Goal: Task Accomplishment & Management: Use online tool/utility

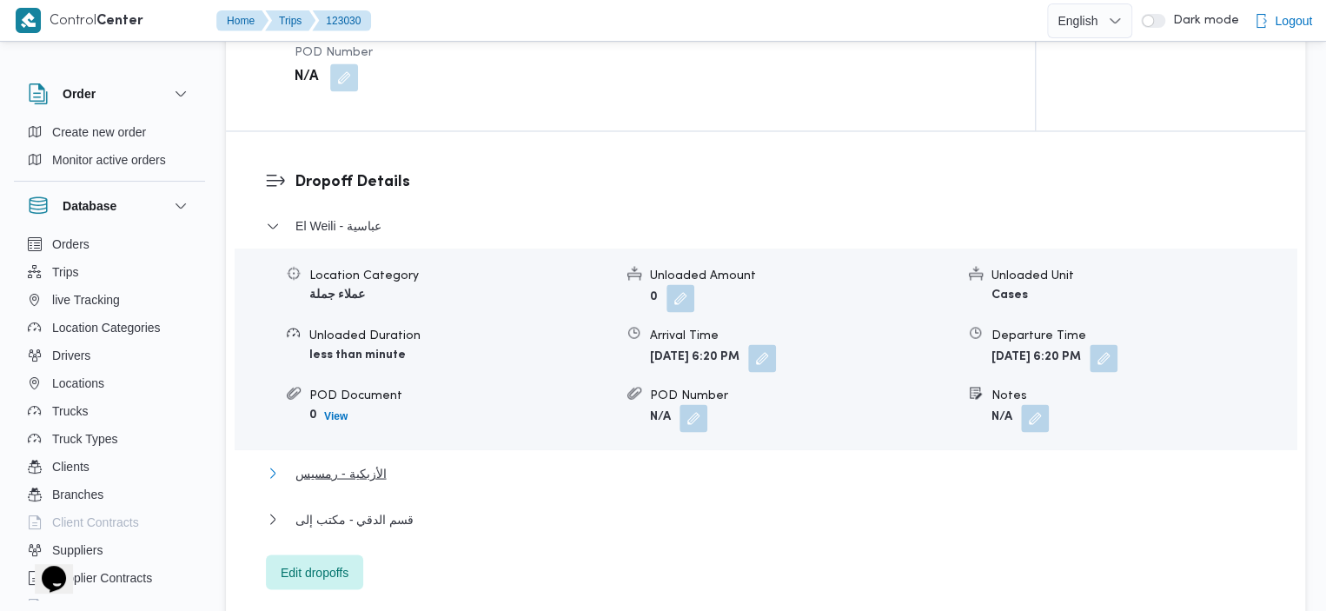
click at [335, 462] on span "الأزبكية - رمسيس" at bounding box center [340, 472] width 90 height 21
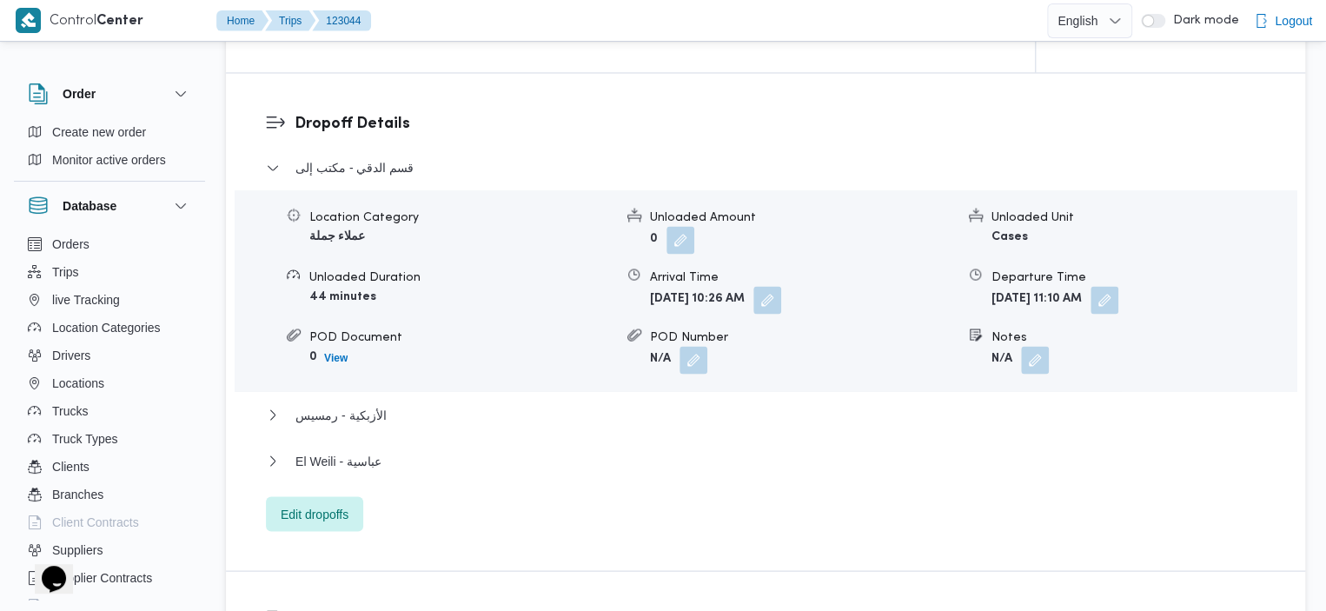
scroll to position [1448, 0]
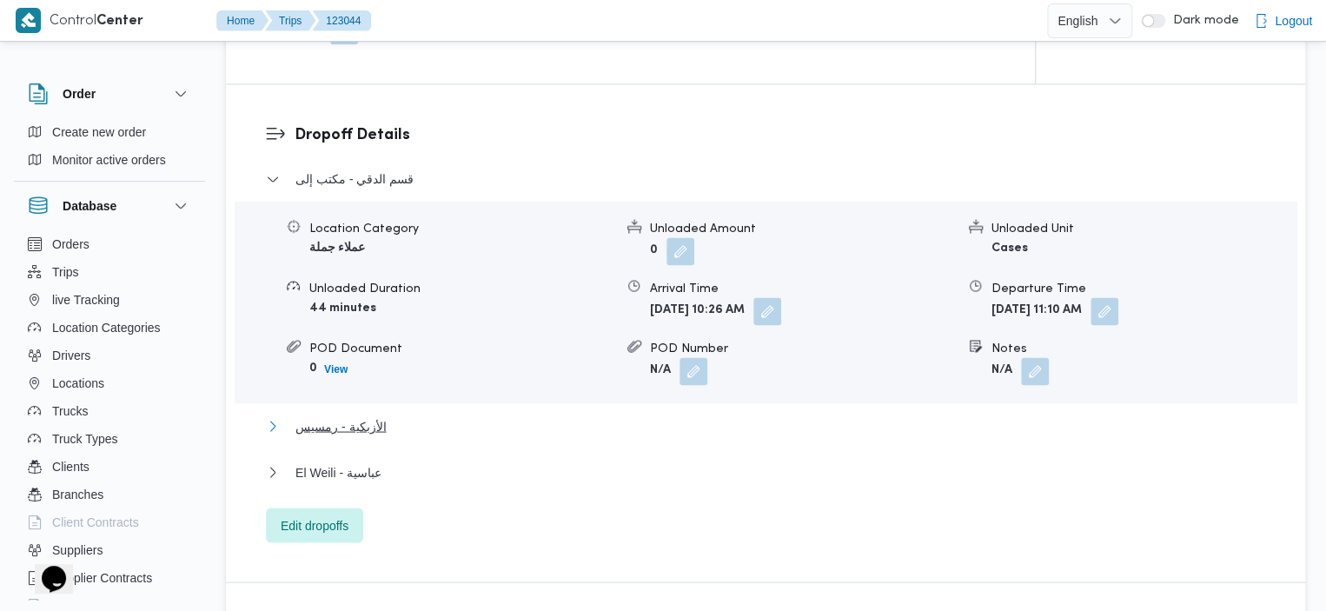
click at [358, 415] on span "الأزبكية - رمسيس" at bounding box center [340, 425] width 90 height 21
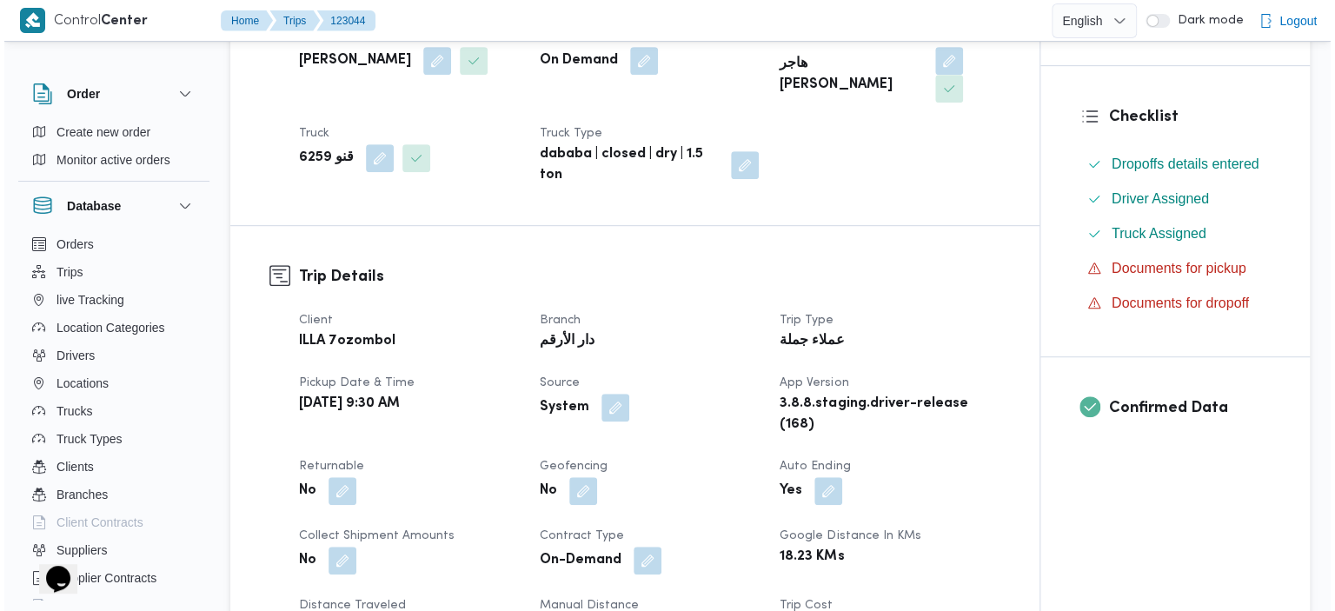
scroll to position [0, 0]
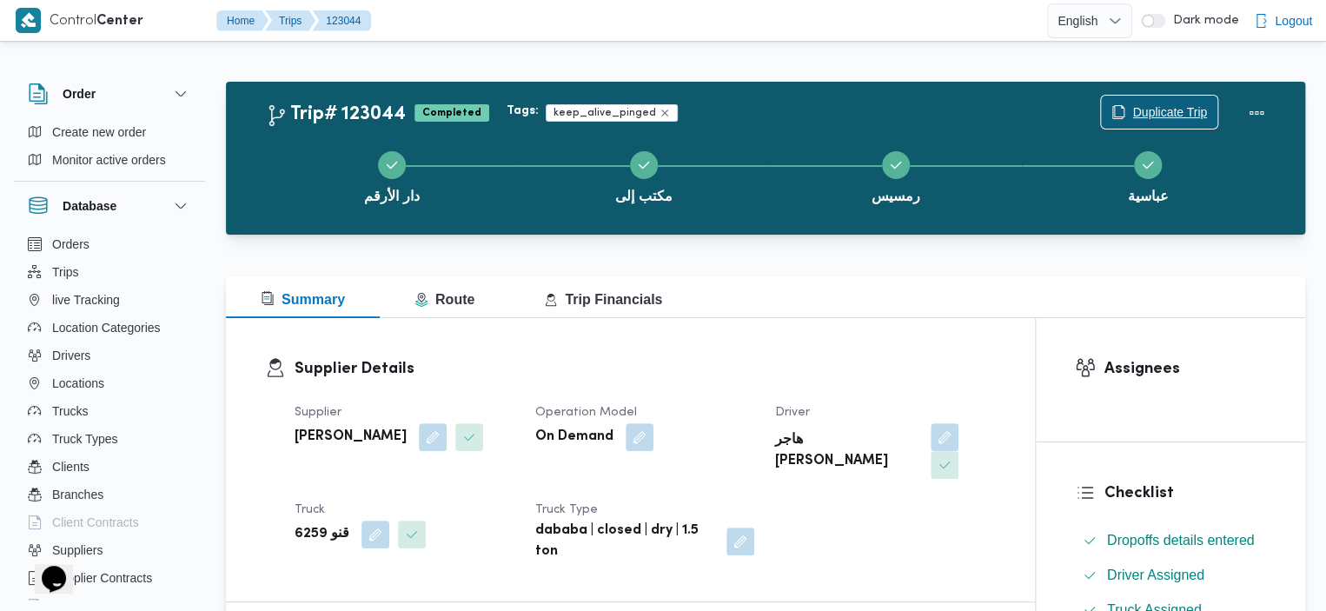
click at [1163, 96] on div "Duplicate Trip" at bounding box center [1159, 113] width 118 height 35
click at [1132, 112] on span "Duplicate Trip" at bounding box center [1169, 112] width 75 height 21
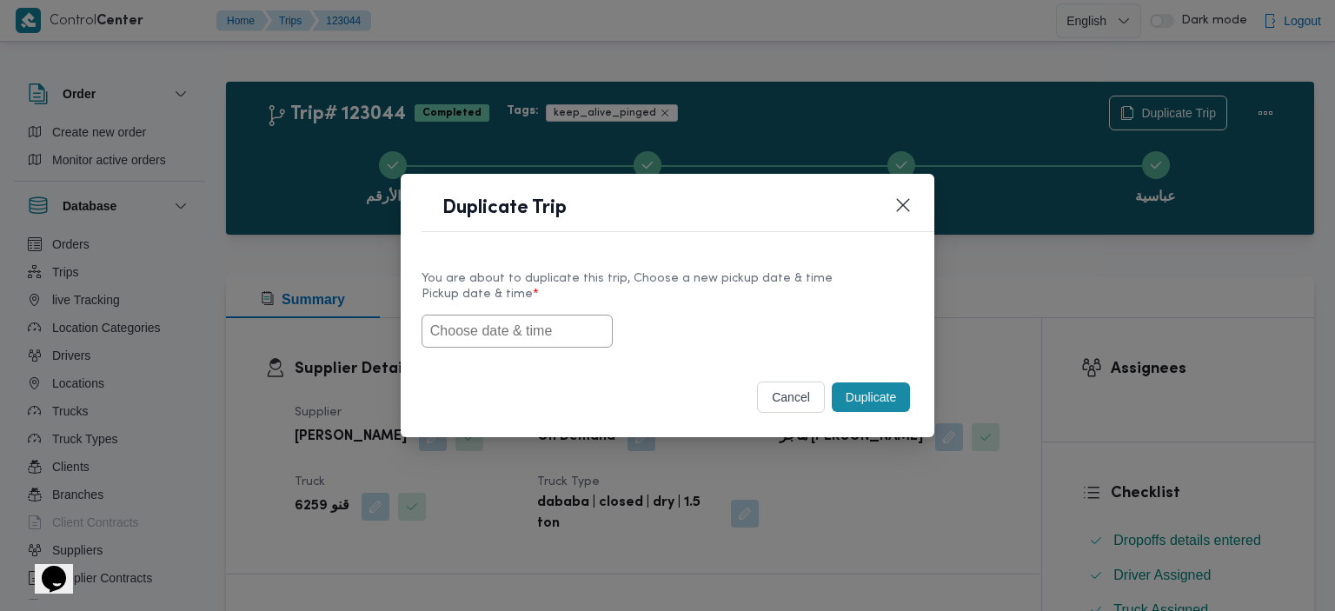
click at [538, 321] on input "text" at bounding box center [517, 331] width 191 height 33
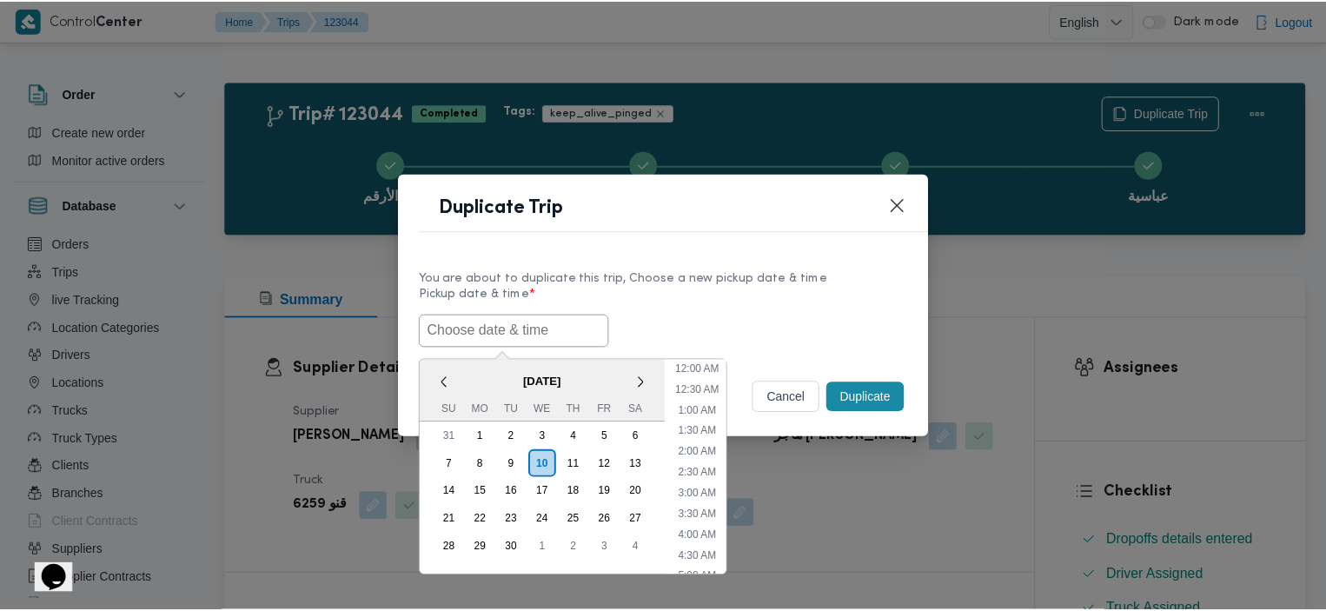
scroll to position [591, 0]
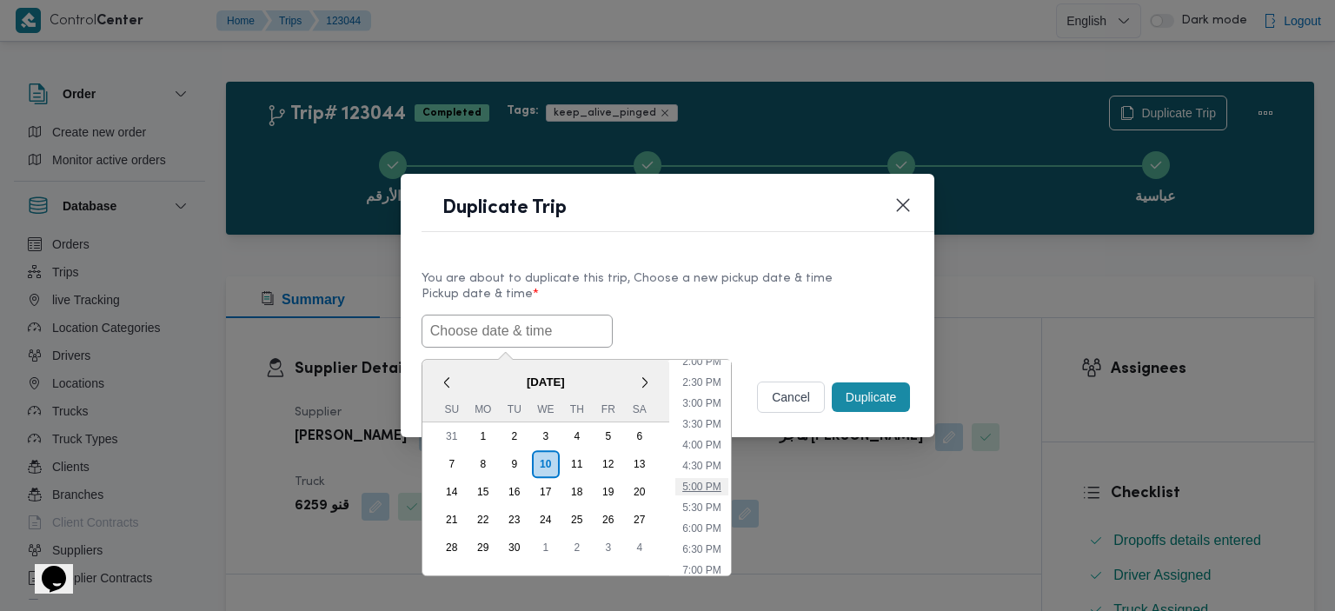
click at [703, 485] on li "5:00 PM" at bounding box center [701, 486] width 53 height 17
type input "10/09/2025 5:00PM"
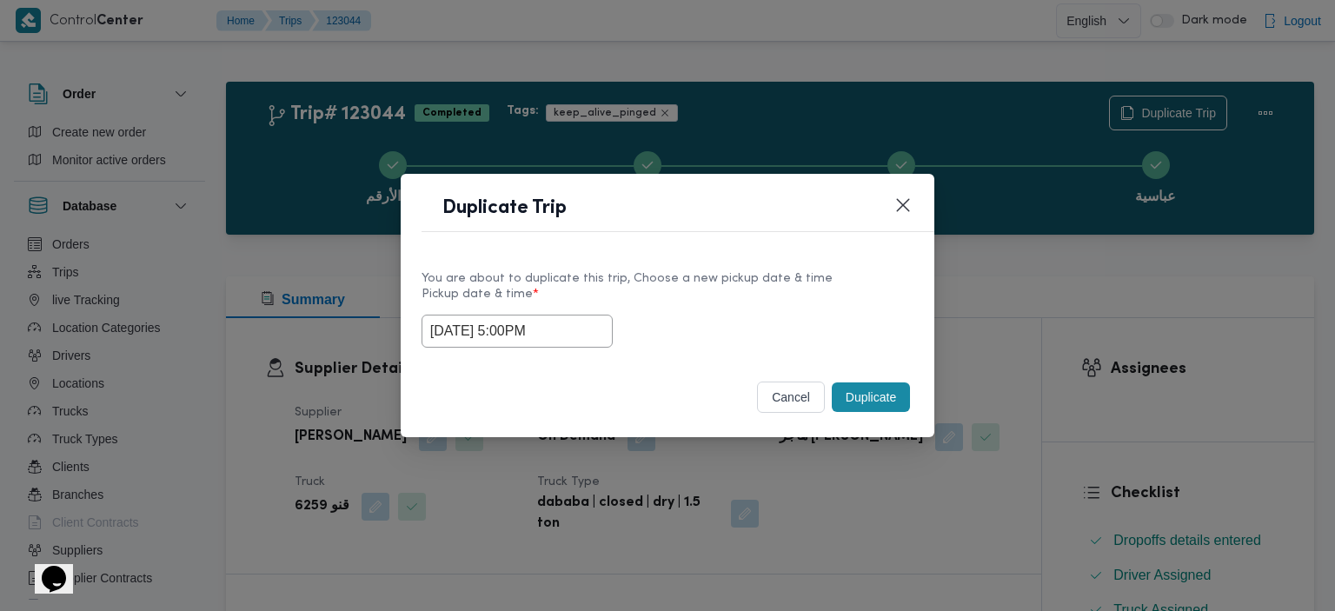
click at [870, 399] on button "Duplicate" at bounding box center [871, 397] width 78 height 30
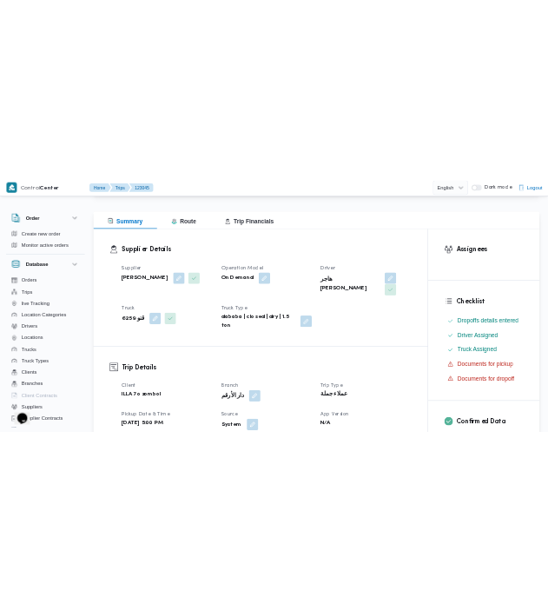
scroll to position [170, 0]
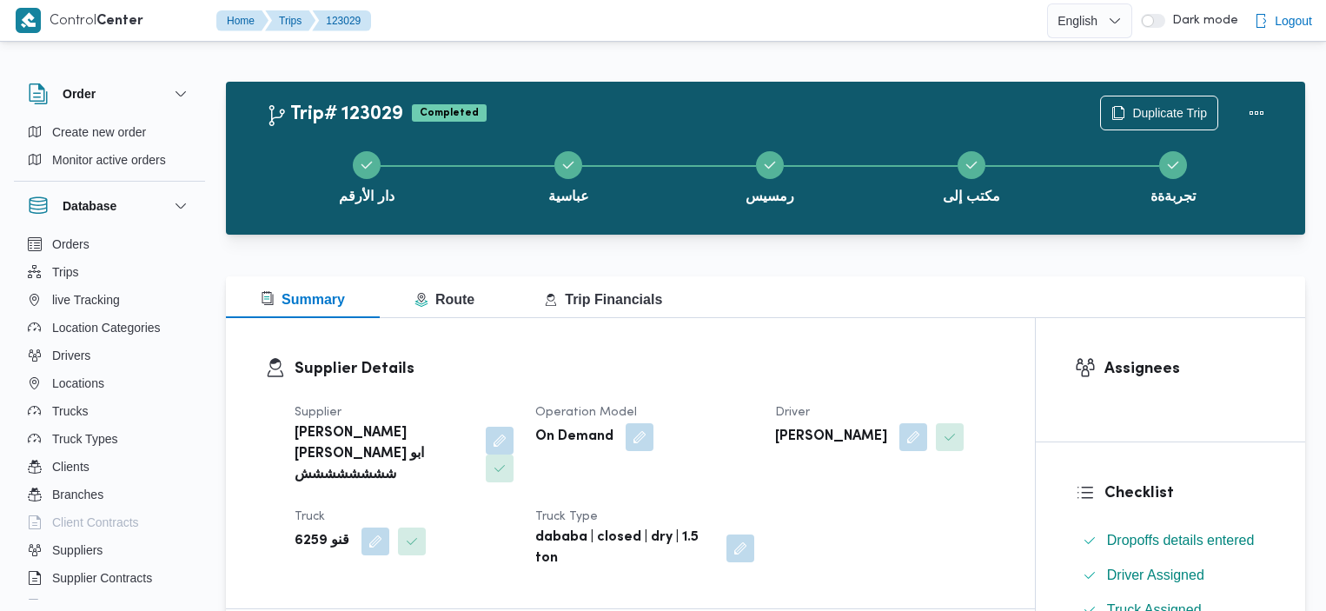
scroll to position [1430, 0]
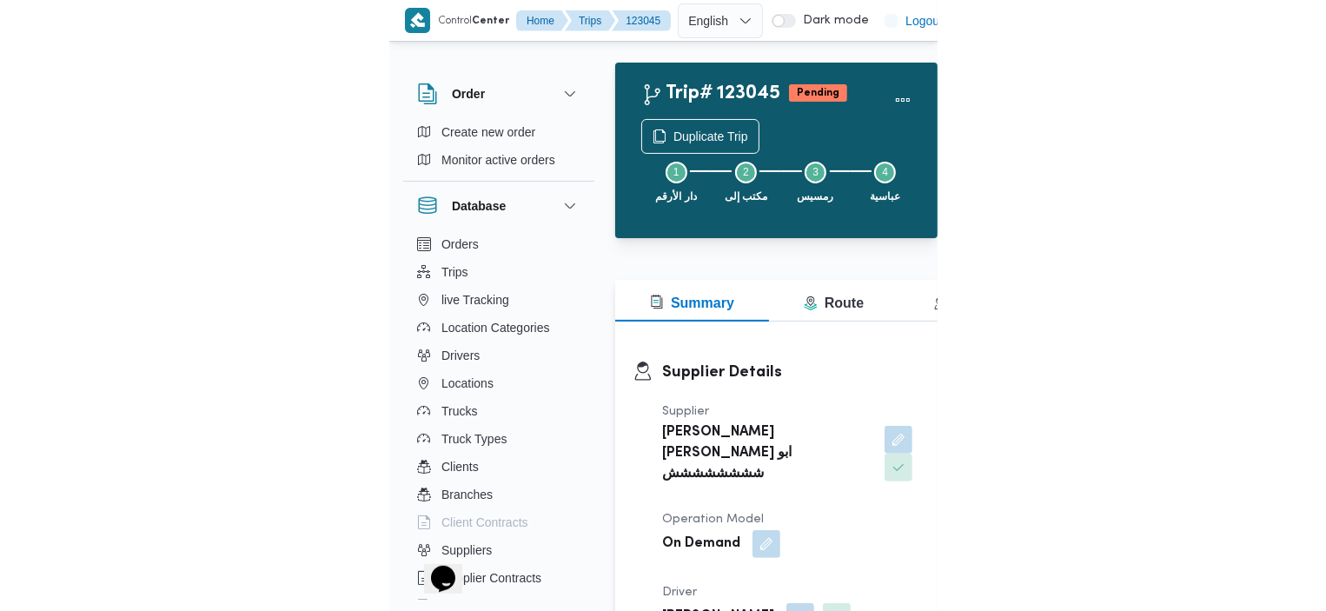
scroll to position [47, 0]
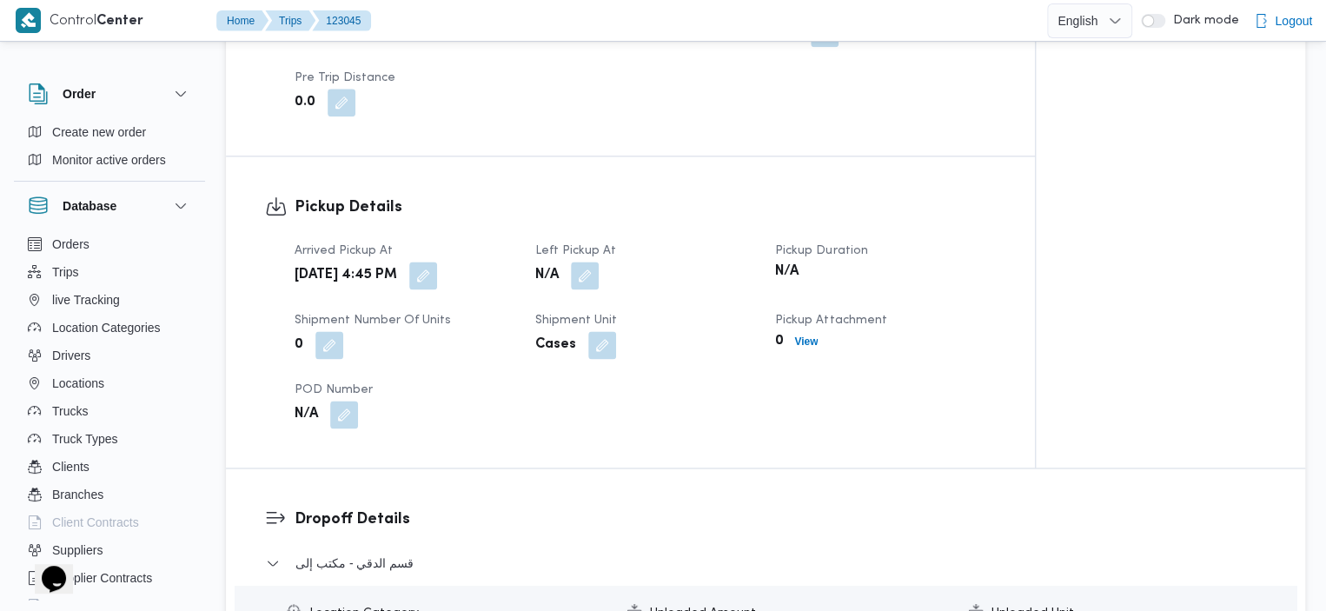
scroll to position [1060, 0]
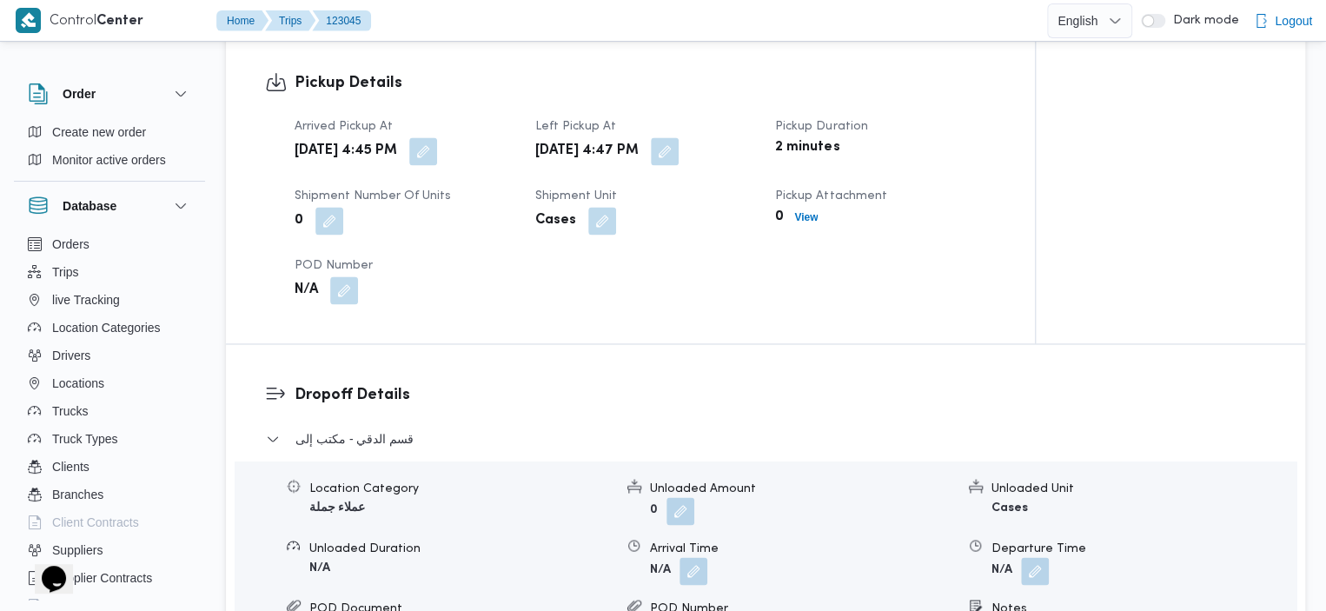
scroll to position [1205, 0]
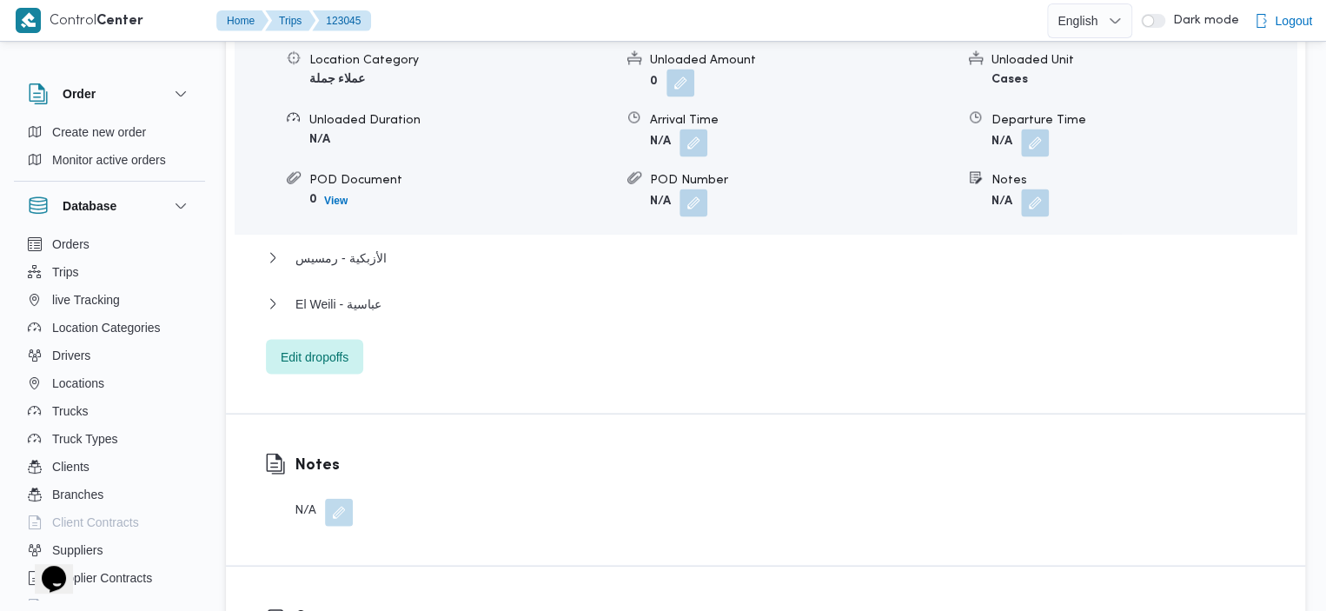
scroll to position [1627, 0]
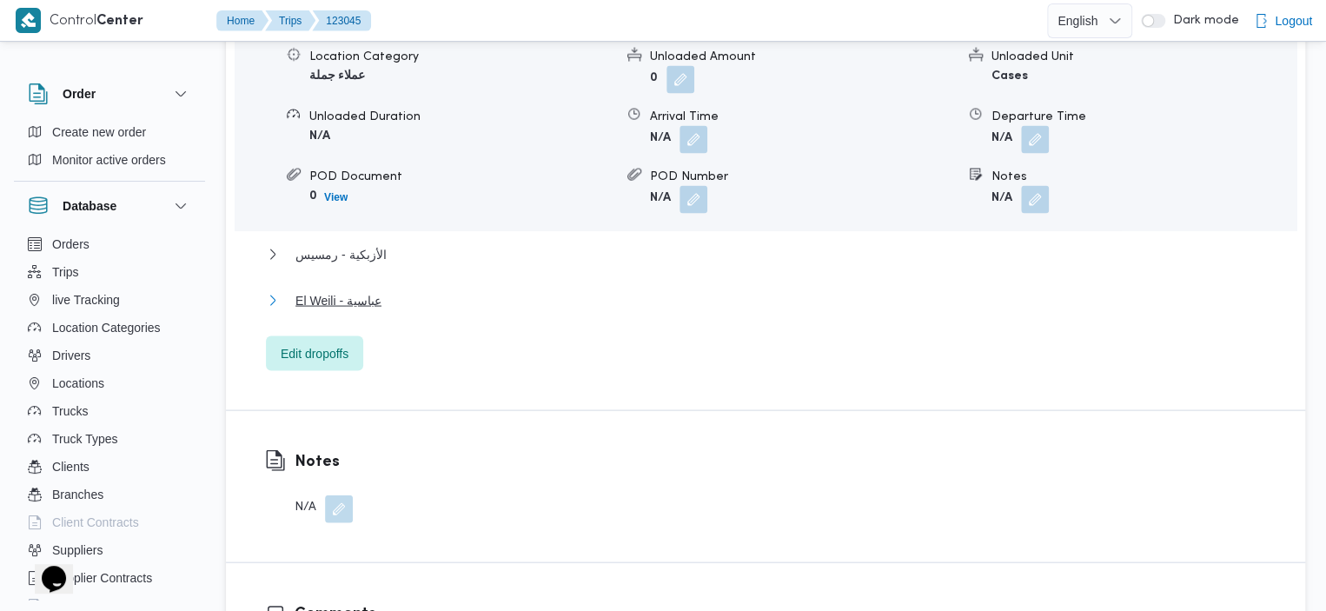
click at [379, 289] on span "El Weili - عباسية" at bounding box center [338, 299] width 86 height 21
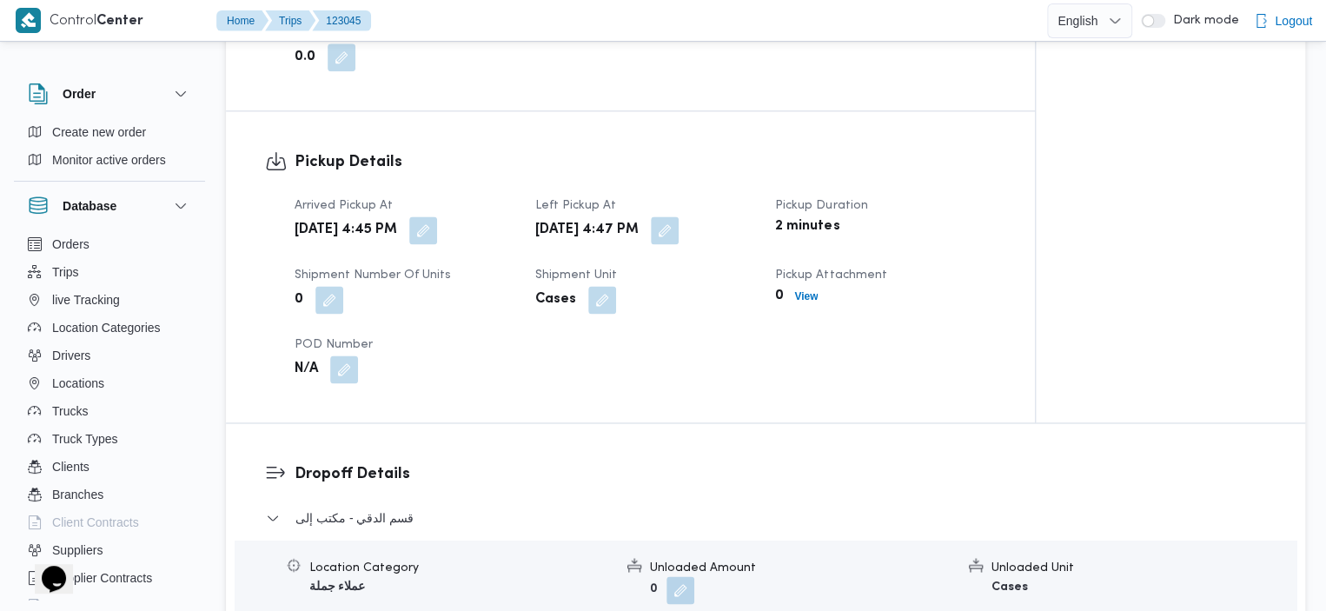
scroll to position [1651, 0]
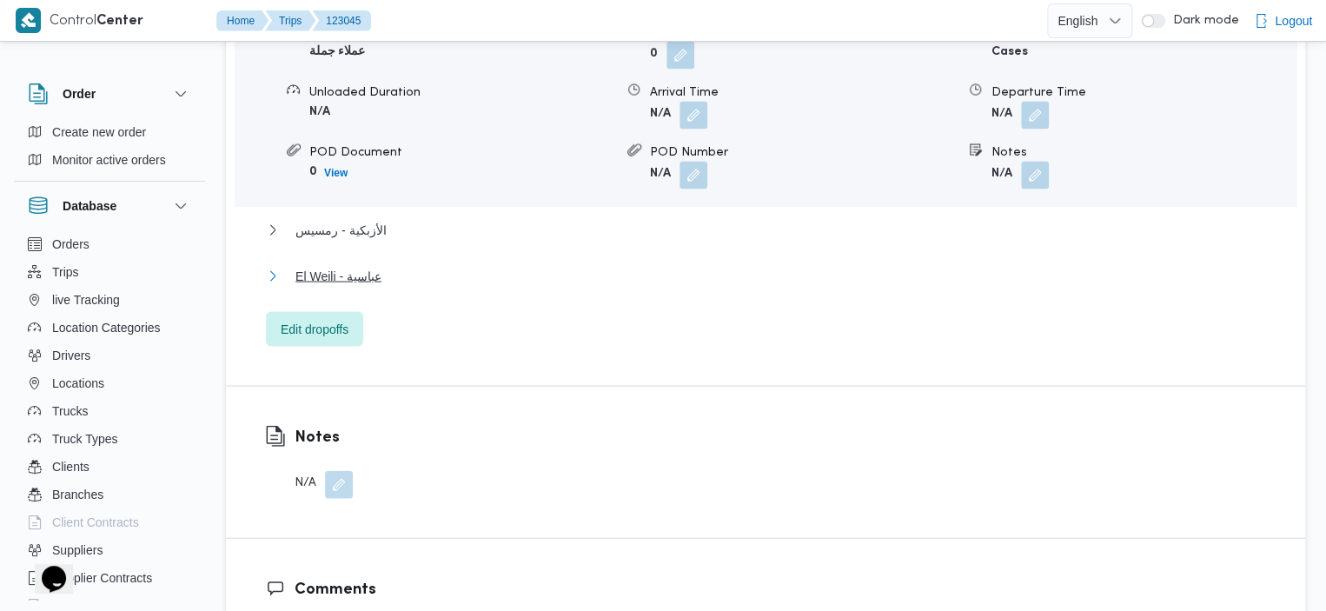
click at [341, 265] on span "El Weili - عباسية" at bounding box center [338, 275] width 86 height 21
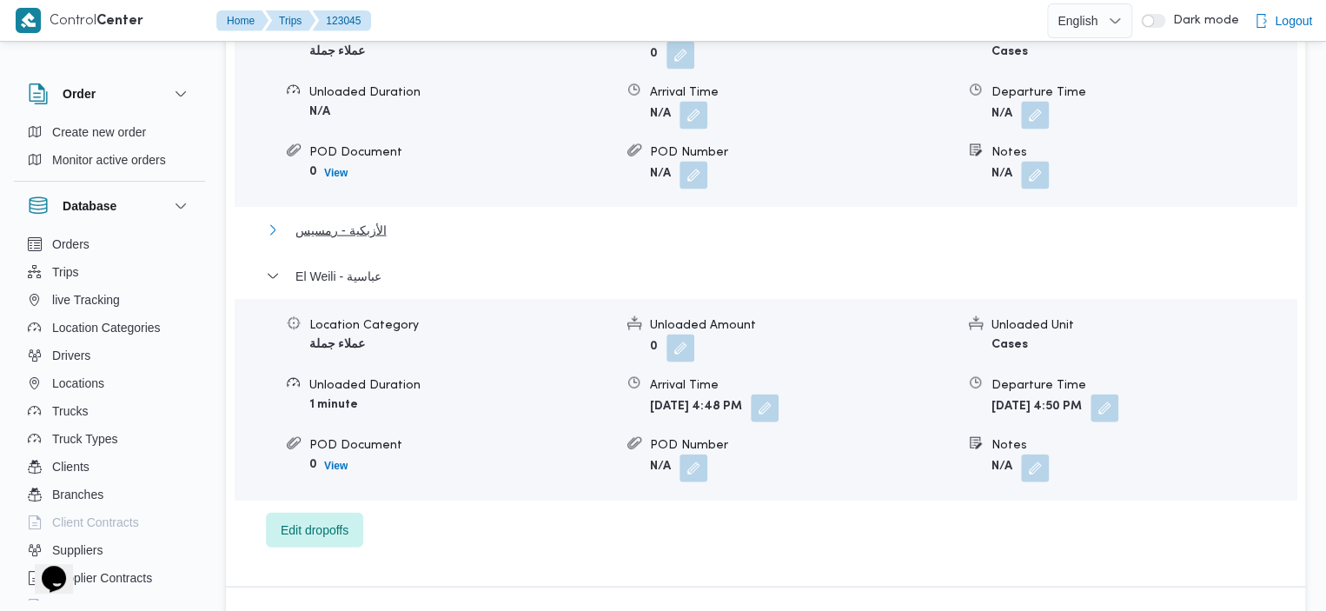
click at [342, 219] on span "الأزبكية - رمسيس" at bounding box center [340, 229] width 90 height 21
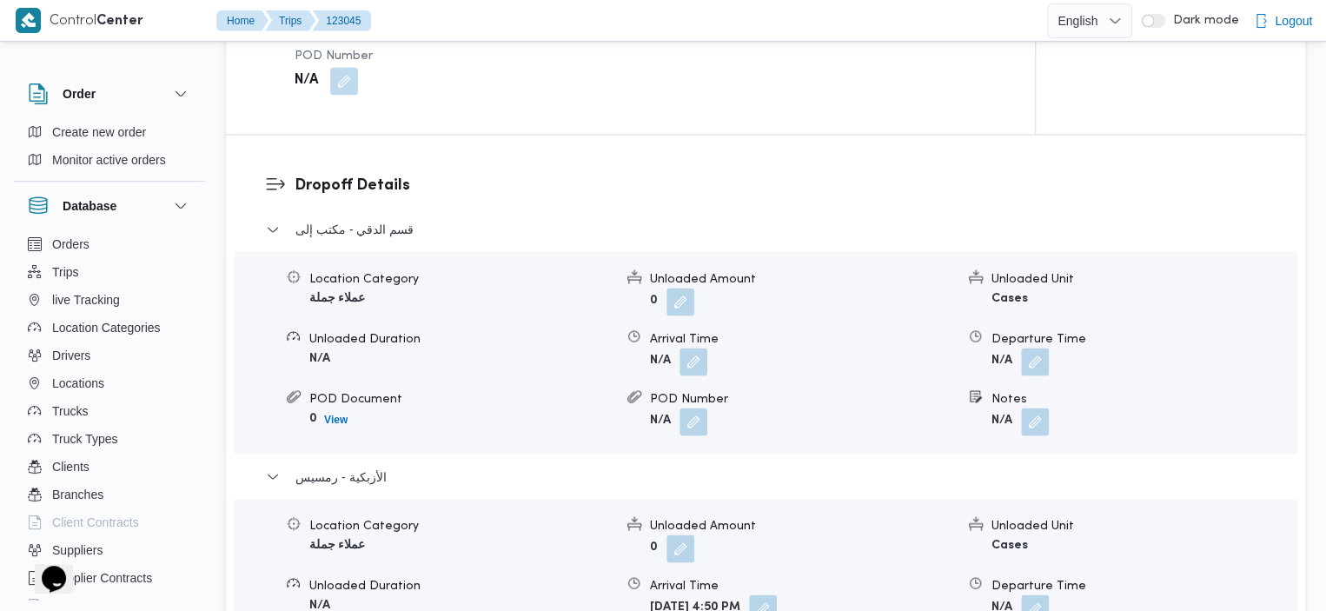
scroll to position [1408, 0]
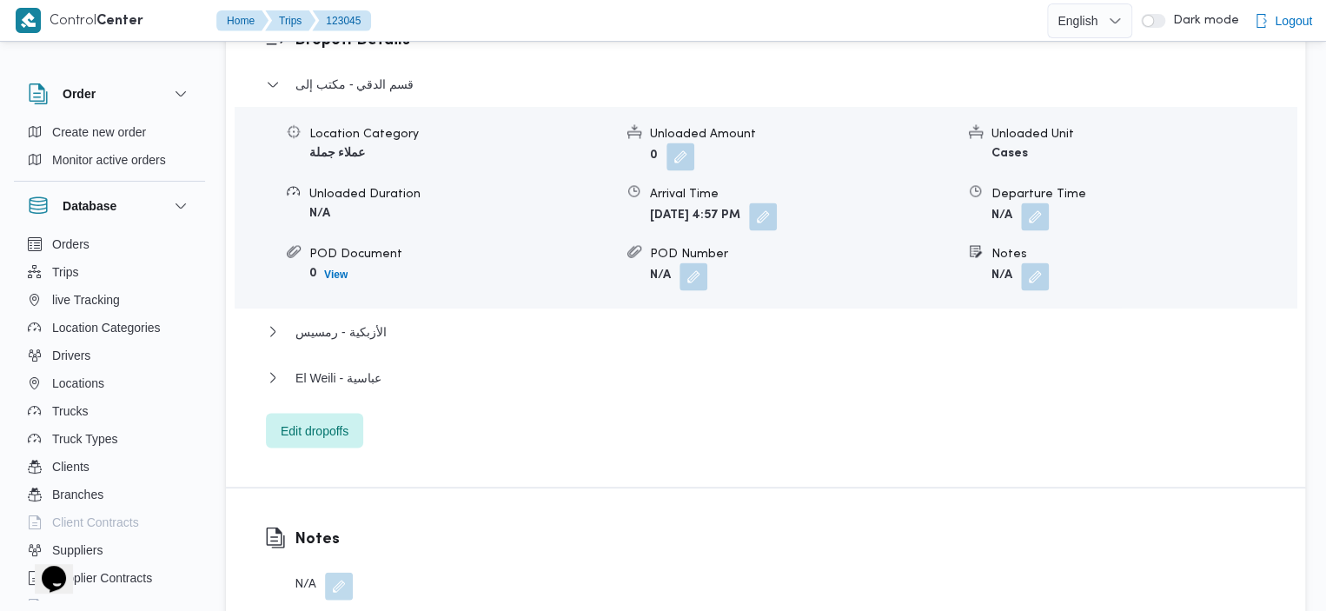
scroll to position [1519, 0]
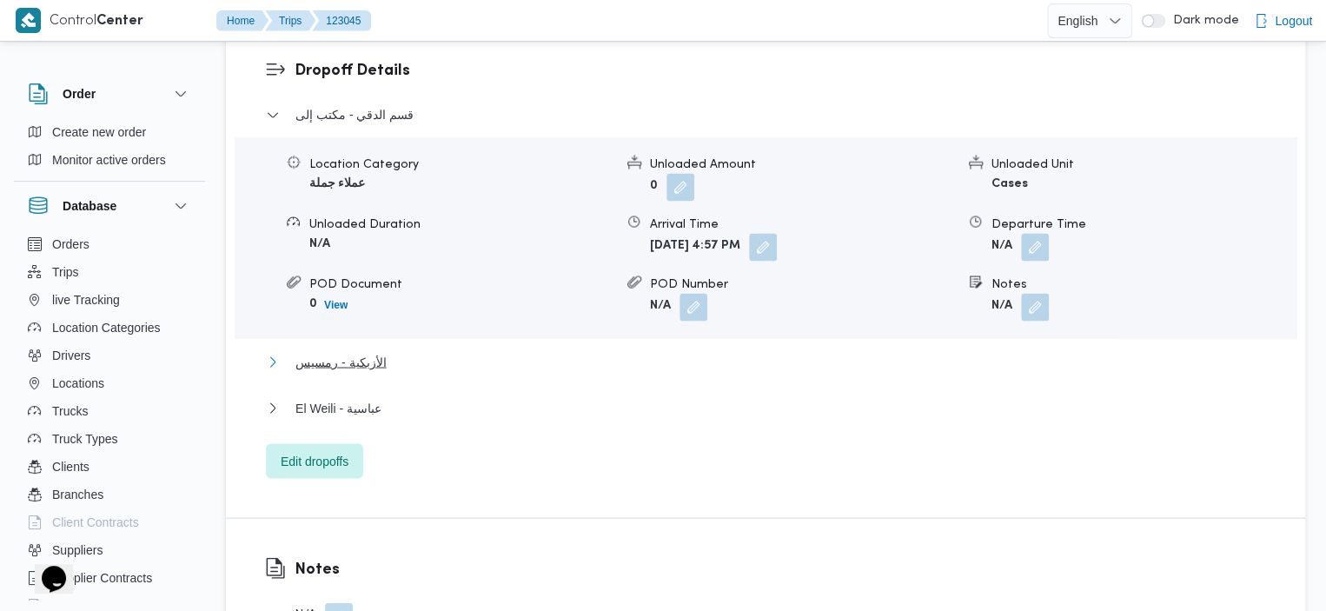
click at [367, 351] on span "الأزبكية - رمسيس" at bounding box center [340, 361] width 90 height 21
